Goal: Information Seeking & Learning: Check status

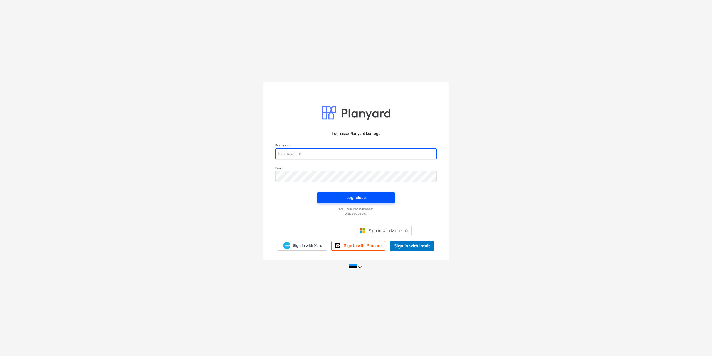
type input "[EMAIL_ADDRESS][DOMAIN_NAME]"
click at [364, 195] on div "Logi sisse" at bounding box center [355, 197] width 19 height 7
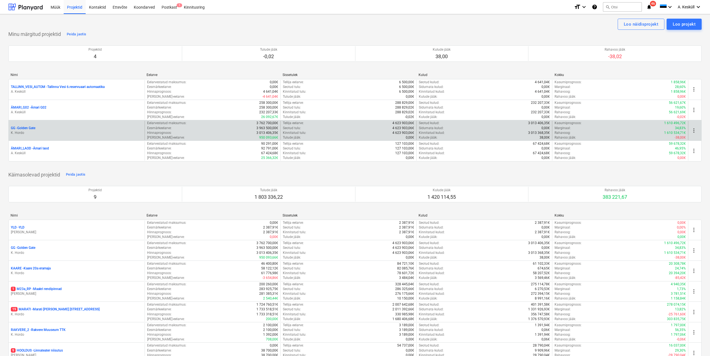
click at [32, 126] on p "GG - [GEOGRAPHIC_DATA]" at bounding box center [23, 128] width 24 height 5
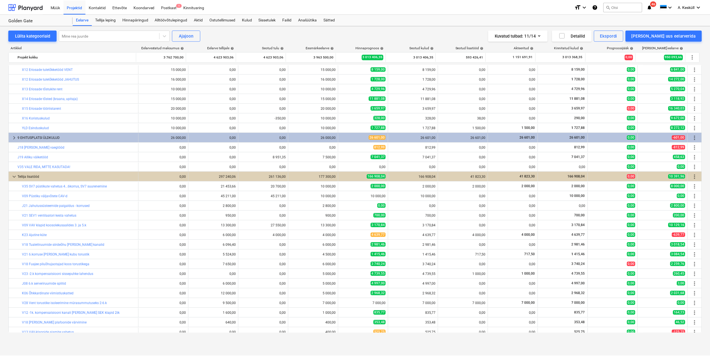
scroll to position [602, 0]
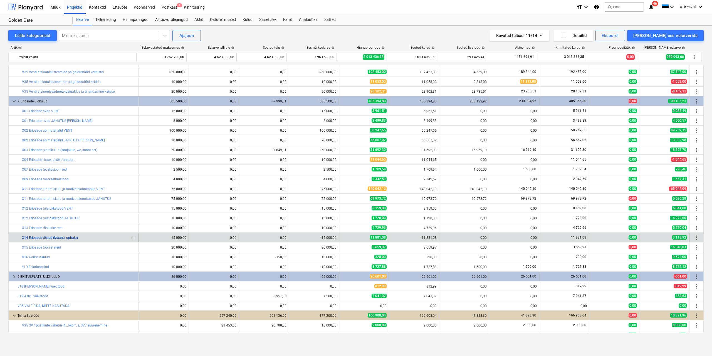
click at [54, 238] on link "X14 Eriosade tõsted (kraana, upitaja)" at bounding box center [50, 238] width 56 height 4
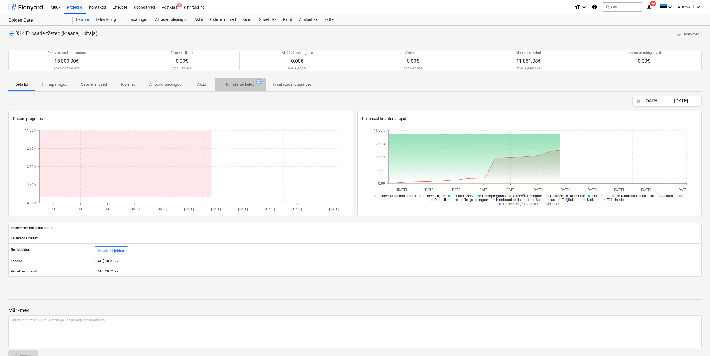
click at [251, 81] on span "Kinnitatud kulud 27" at bounding box center [240, 84] width 51 height 10
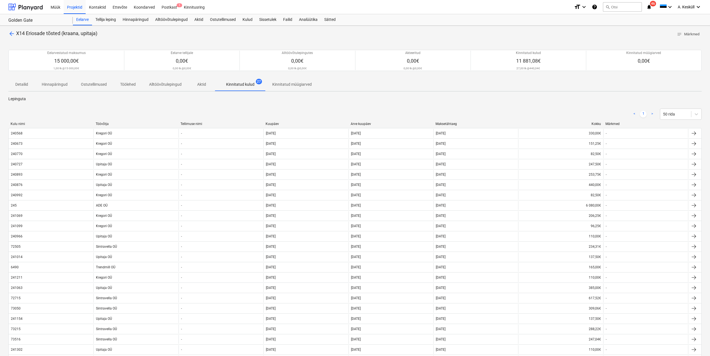
click at [105, 122] on div "< 1 > 50 rida" at bounding box center [355, 114] width 694 height 16
click at [104, 123] on div "Töövõtja" at bounding box center [136, 124] width 81 height 4
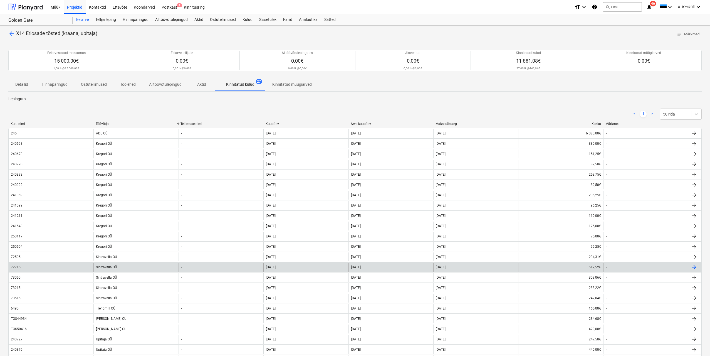
click at [111, 267] on div "Sintravella OÜ" at bounding box center [135, 267] width 85 height 9
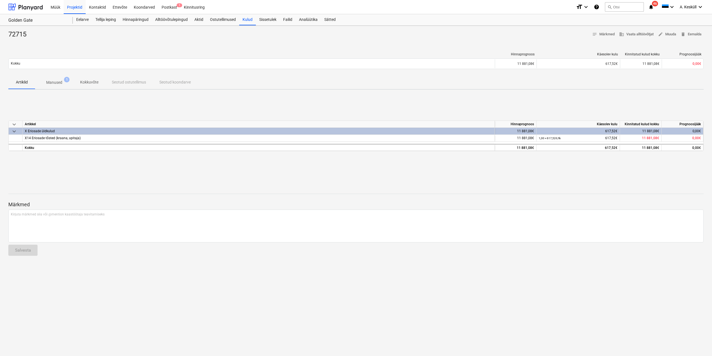
click at [60, 81] on p "Manused" at bounding box center [54, 83] width 16 height 6
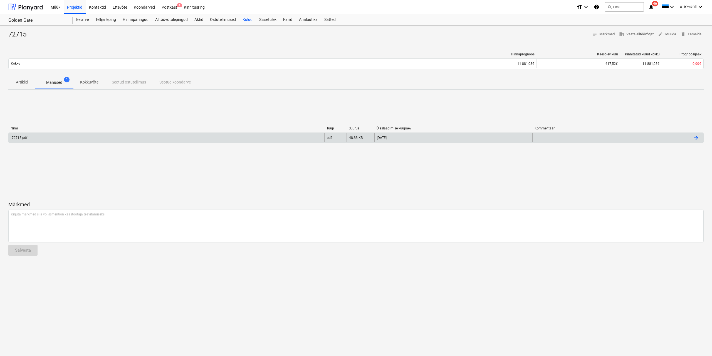
click at [25, 136] on div "72715.pdf" at bounding box center [19, 138] width 16 height 4
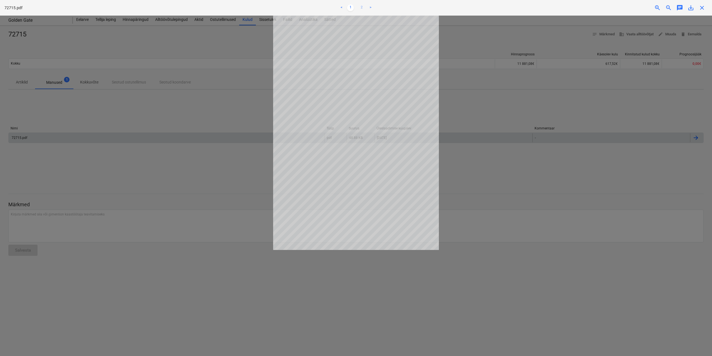
click at [363, 7] on link "2" at bounding box center [361, 7] width 7 height 7
click at [351, 7] on link "1" at bounding box center [350, 7] width 7 height 7
click at [705, 7] on span "close" at bounding box center [702, 7] width 7 height 7
